Goal: Transaction & Acquisition: Obtain resource

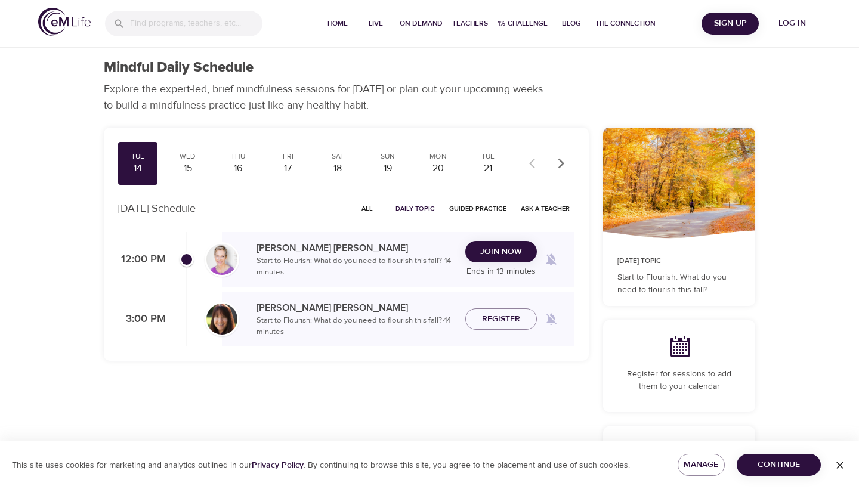
click at [781, 27] on span "Log in" at bounding box center [792, 23] width 48 height 15
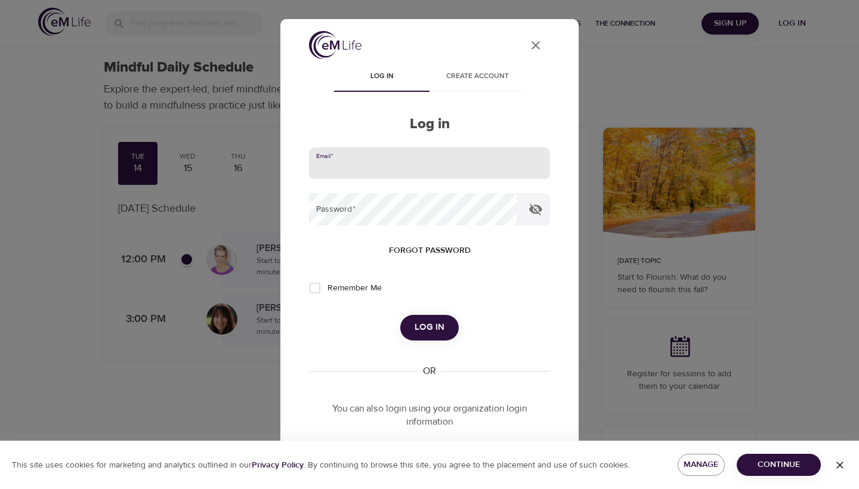
type input "megkline3@gmail.com"
click at [421, 335] on button "Log in" at bounding box center [429, 327] width 58 height 25
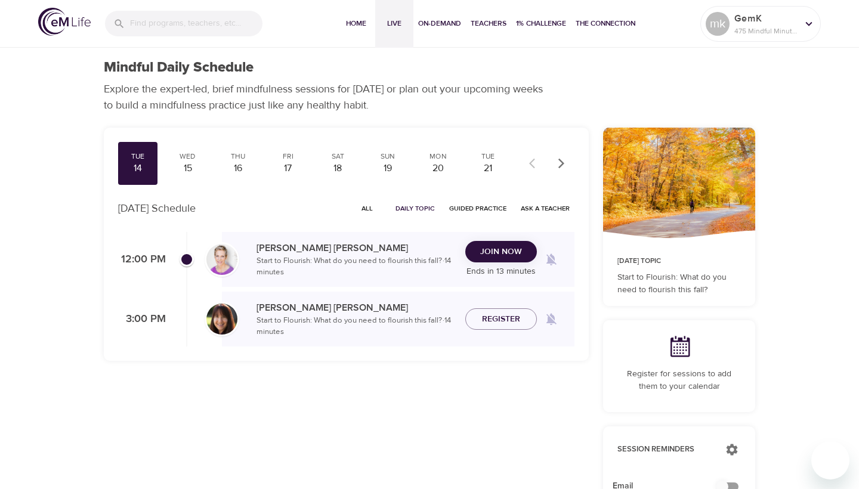
click at [395, 26] on span "Live" at bounding box center [394, 23] width 29 height 13
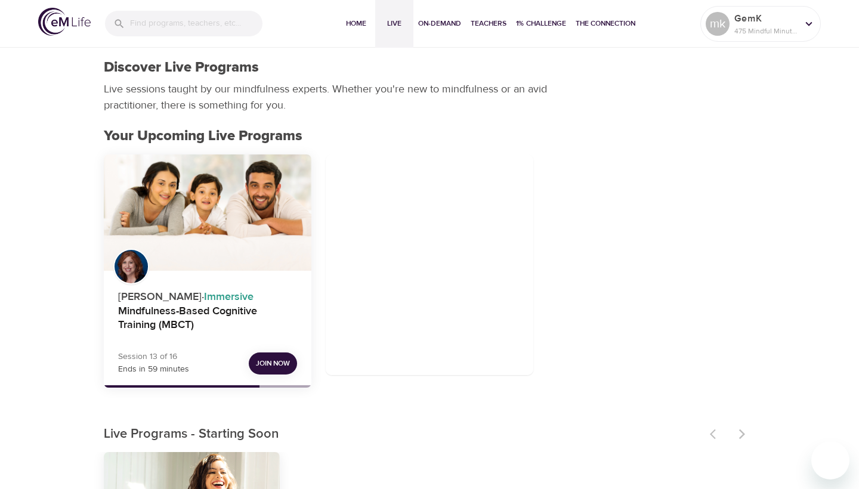
click at [271, 366] on span "Join Now" at bounding box center [273, 363] width 34 height 13
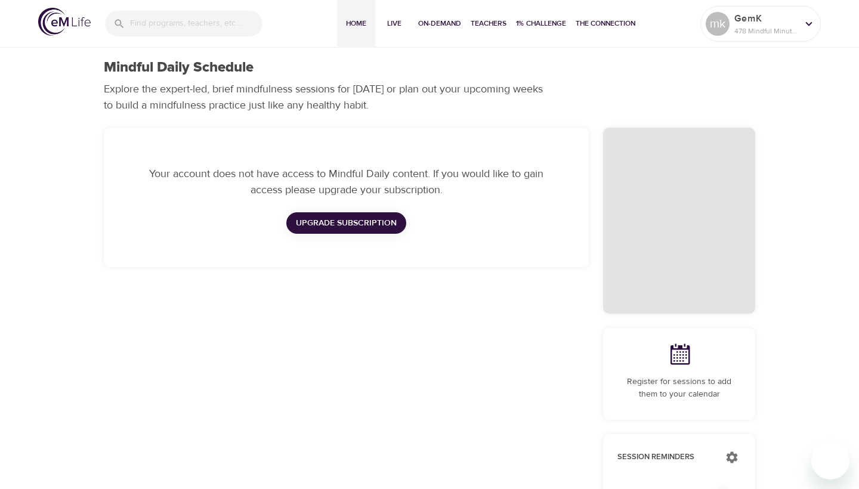
click at [357, 23] on span "Home" at bounding box center [356, 23] width 29 height 13
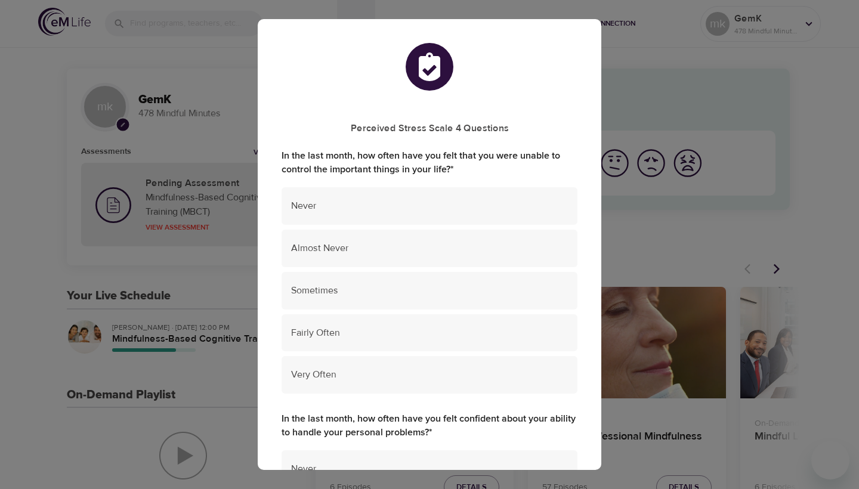
click at [151, 391] on div "Perceived Stress Scale 4 Questions In the last month, how often have you felt t…" at bounding box center [429, 244] width 859 height 489
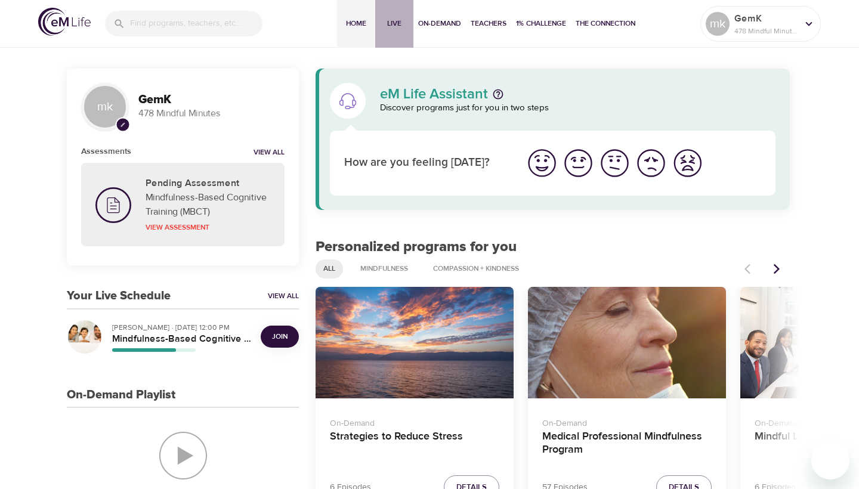
click at [403, 27] on span "Live" at bounding box center [394, 23] width 29 height 13
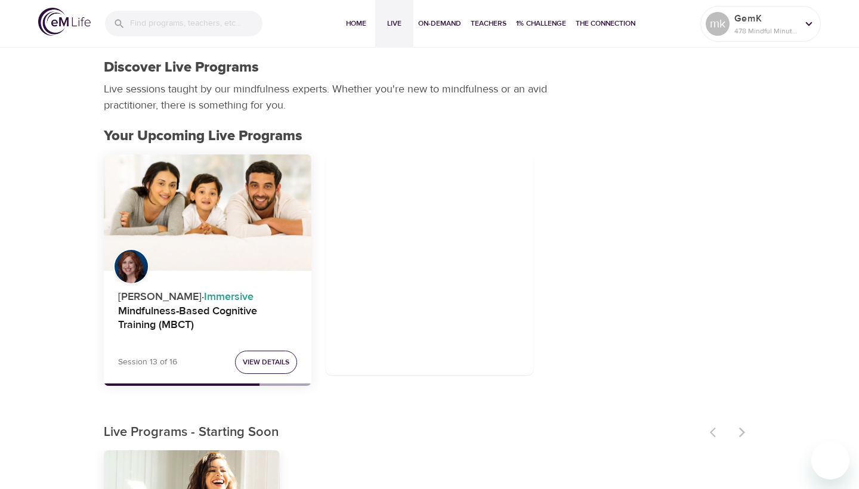
click at [270, 363] on span "View Details" at bounding box center [266, 362] width 47 height 13
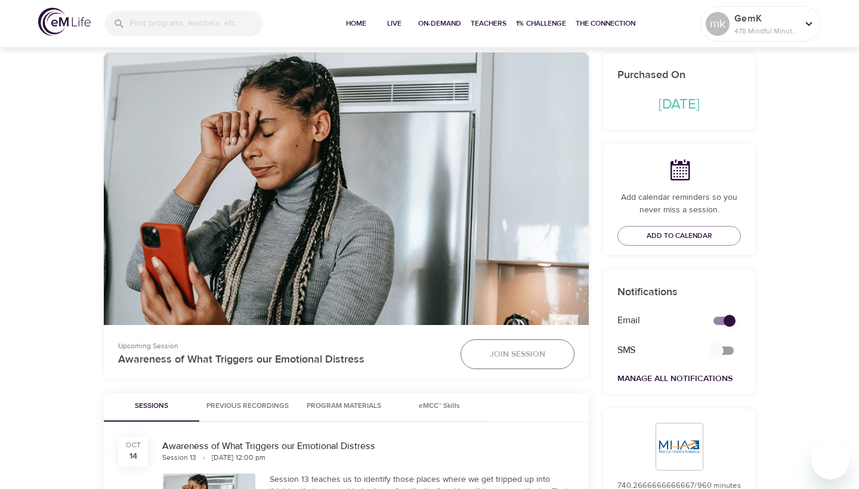
scroll to position [230, 0]
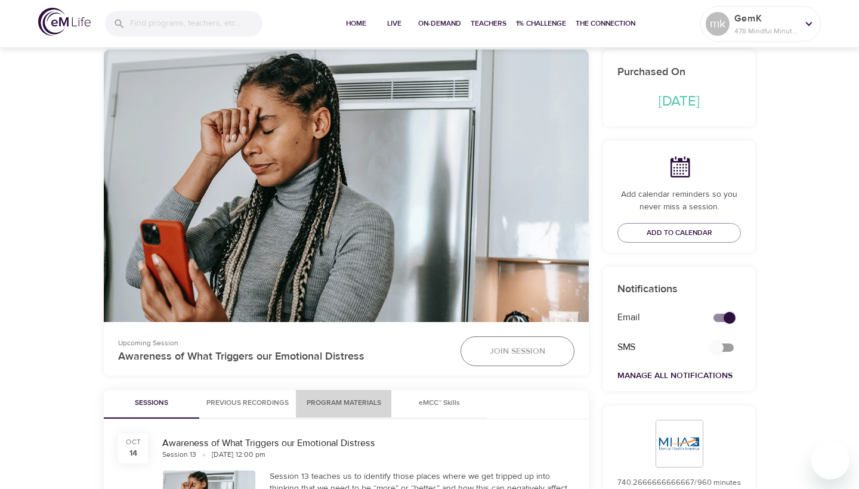
click at [375, 401] on span "Program Materials" at bounding box center [343, 403] width 81 height 13
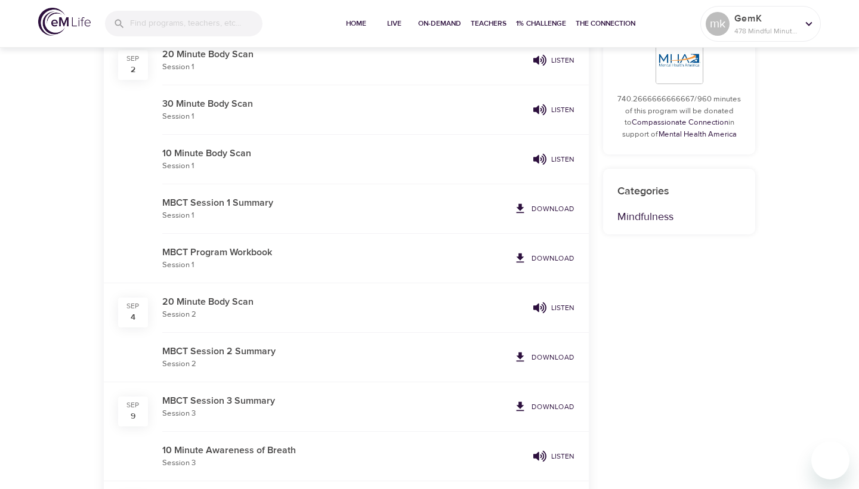
scroll to position [614, 0]
click at [533, 257] on span "Download" at bounding box center [544, 257] width 61 height 13
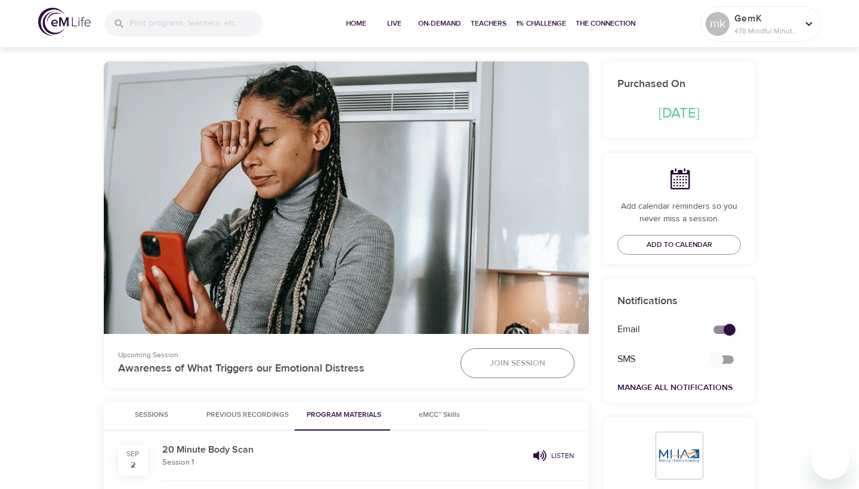
scroll to position [248, 0]
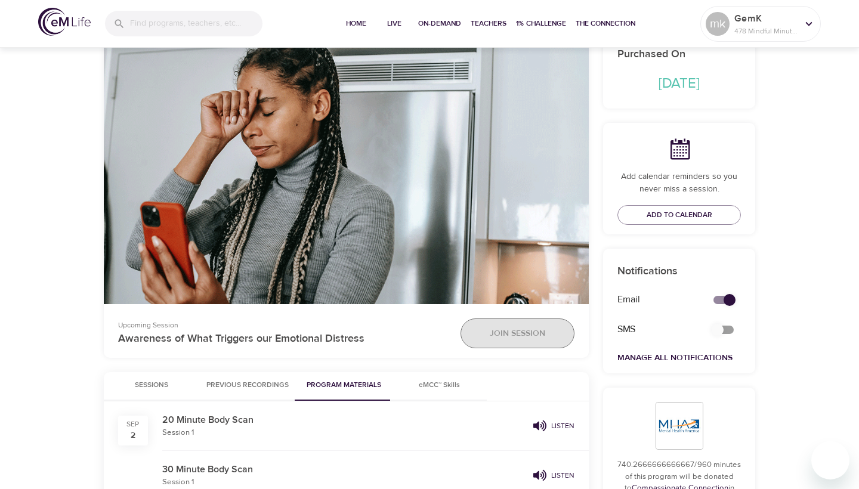
click at [531, 336] on span "Join Session" at bounding box center [517, 333] width 55 height 15
